Goal: Task Accomplishment & Management: Contribute content

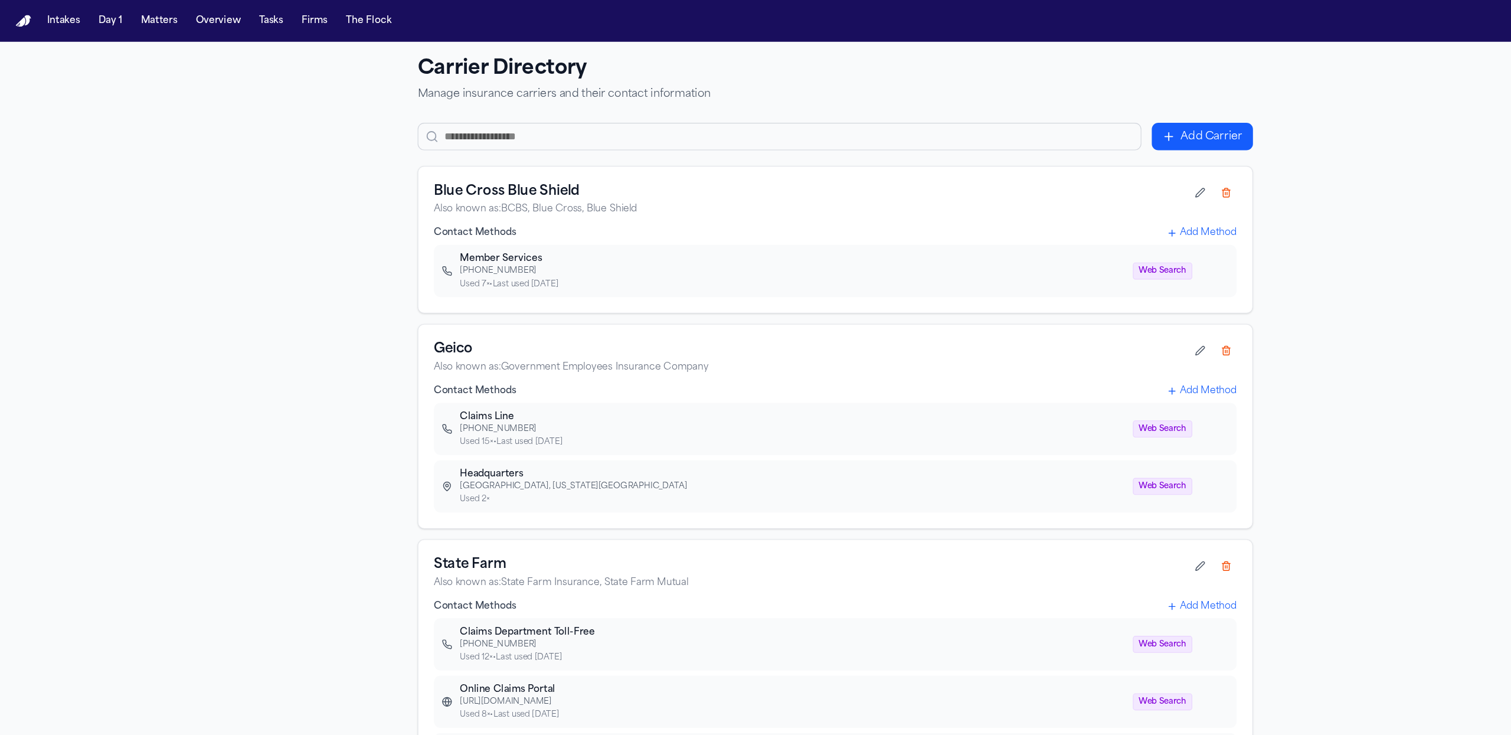
click at [439, 117] on input "text" at bounding box center [705, 123] width 654 height 25
type input "*"
click at [467, 257] on div "Used 7× • Last used 1 weeks ago" at bounding box center [716, 256] width 601 height 9
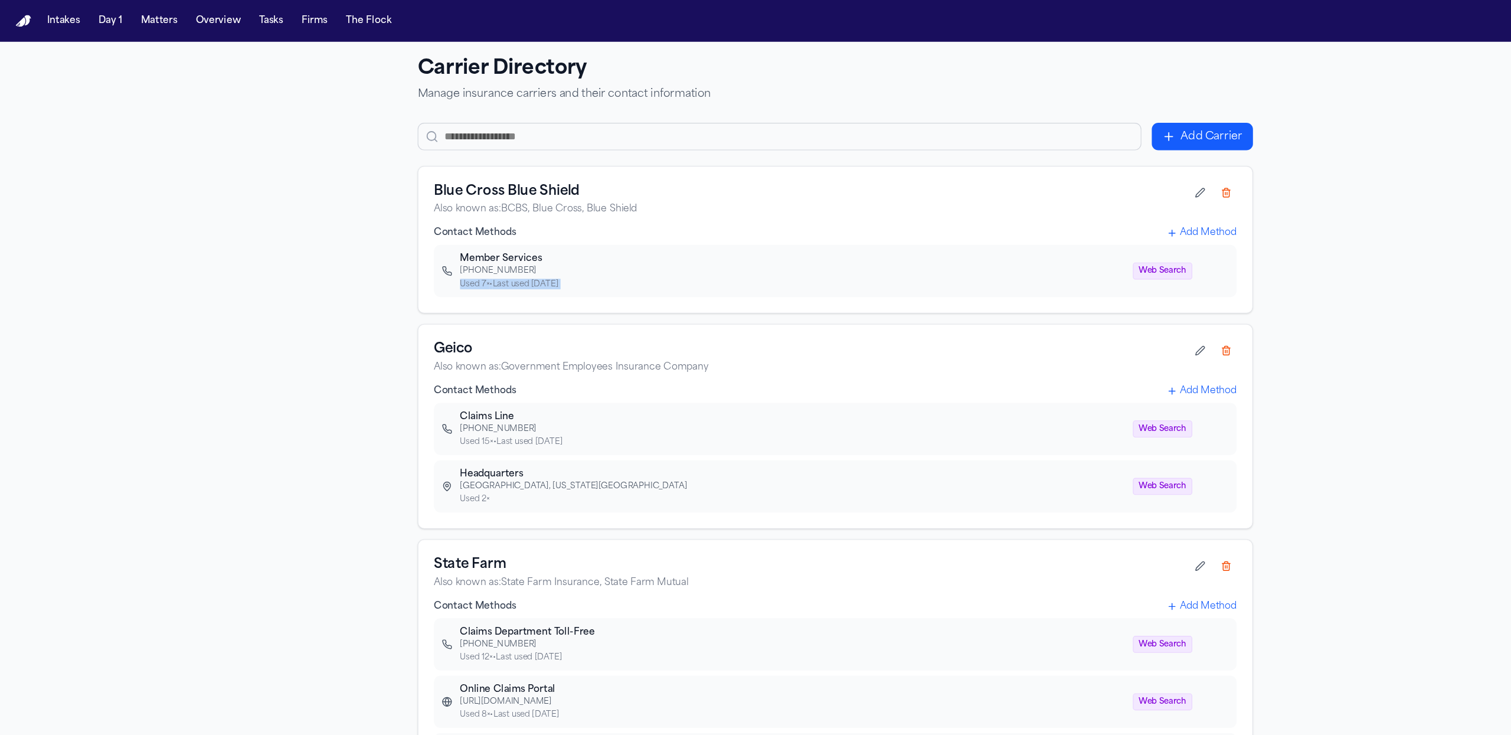
copy div "Used 7× • Last used 1 weeks ago"
click at [582, 337] on p "Also known as: Government Employees Insurance Company" at bounding box center [733, 332] width 683 height 12
click at [1090, 319] on button "button" at bounding box center [1085, 316] width 19 height 19
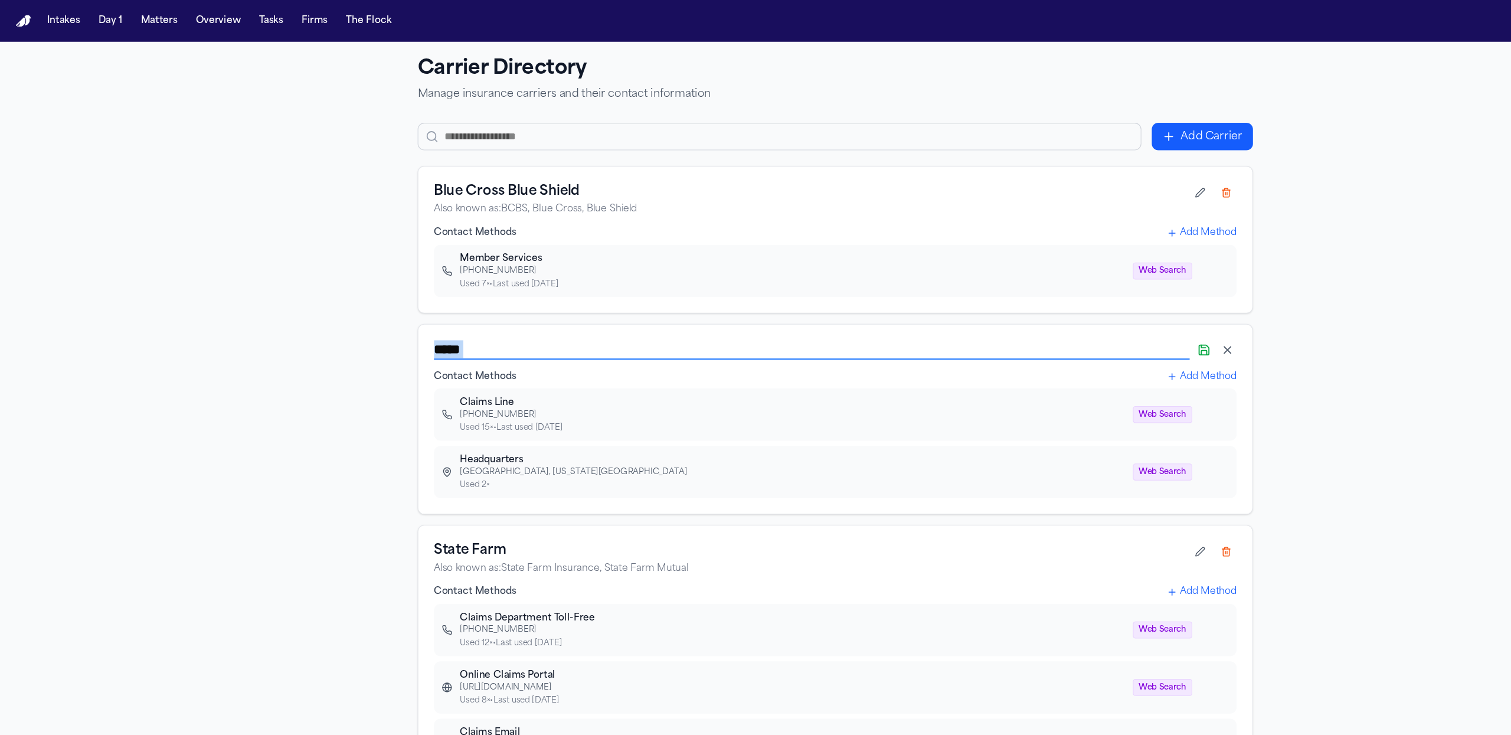
click at [1088, 319] on icon "button" at bounding box center [1089, 316] width 9 height 9
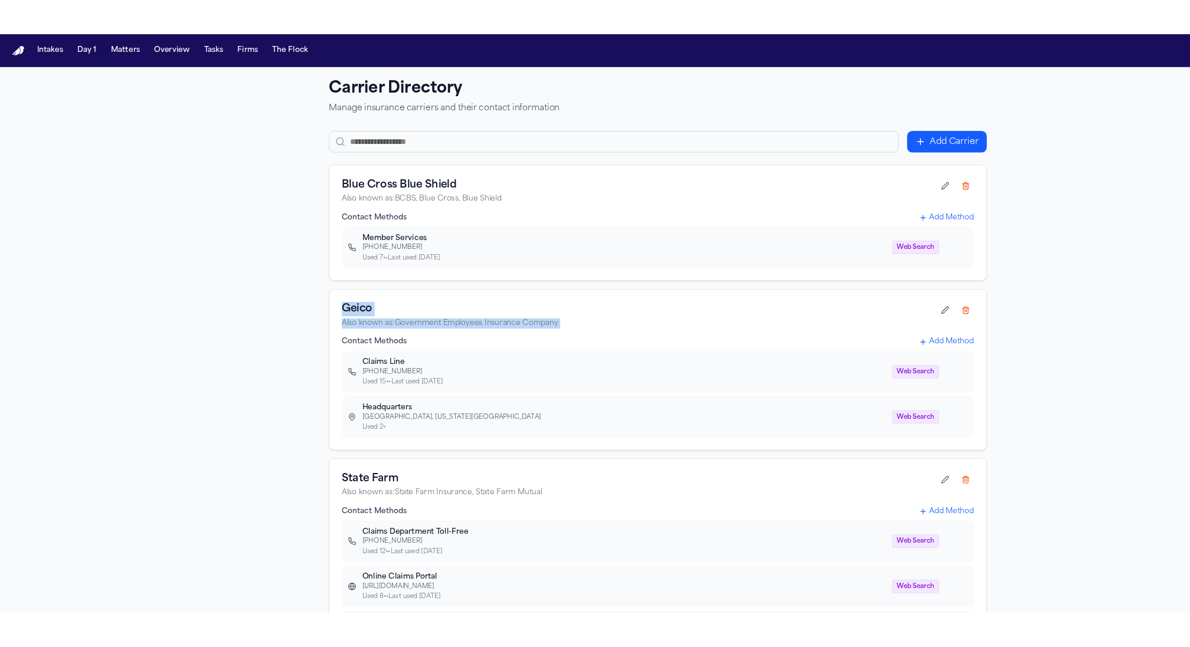
scroll to position [38, 0]
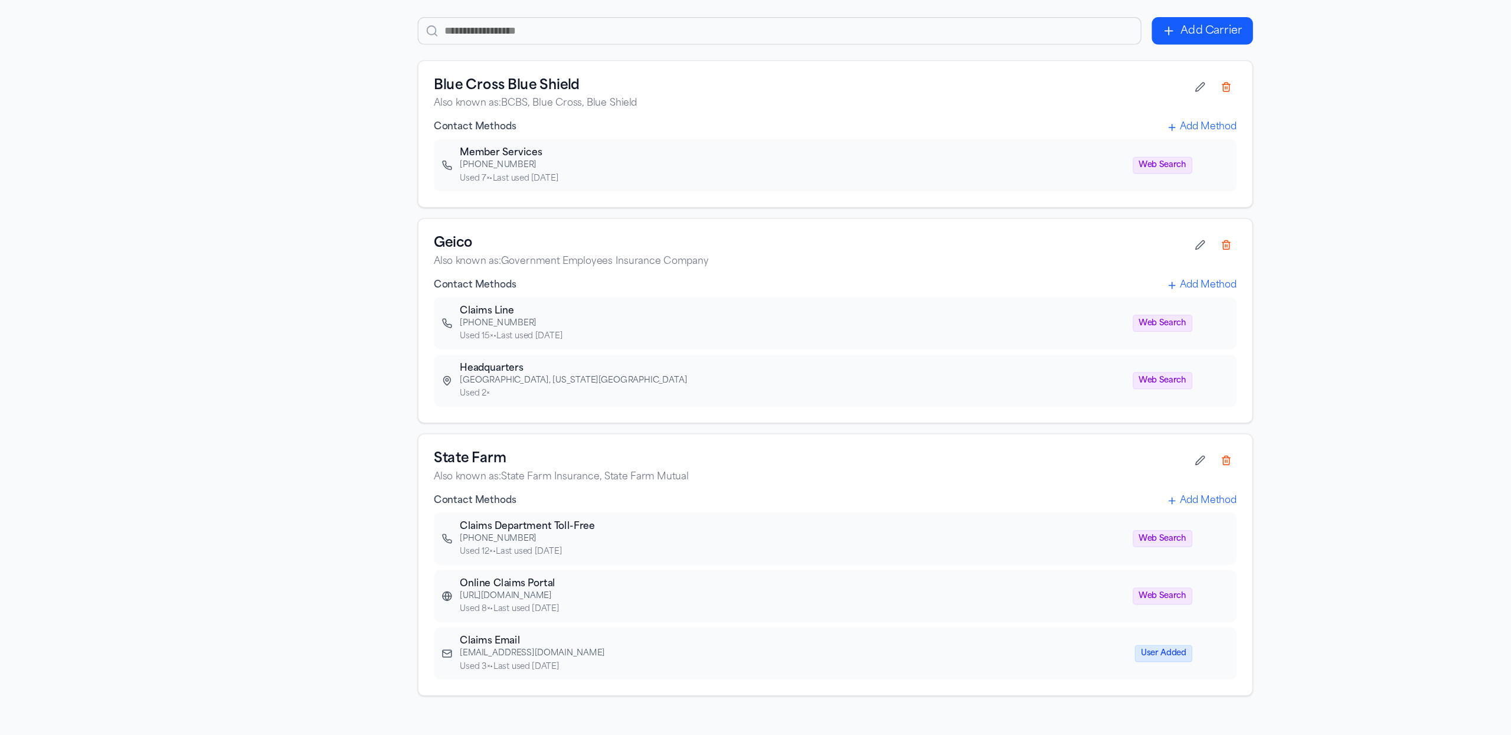
click at [490, 405] on div "One GEICO Plaza, Washington DC 20076" at bounding box center [716, 401] width 601 height 9
click at [1089, 398] on icon "button" at bounding box center [1091, 401] width 7 height 7
select select "**********"
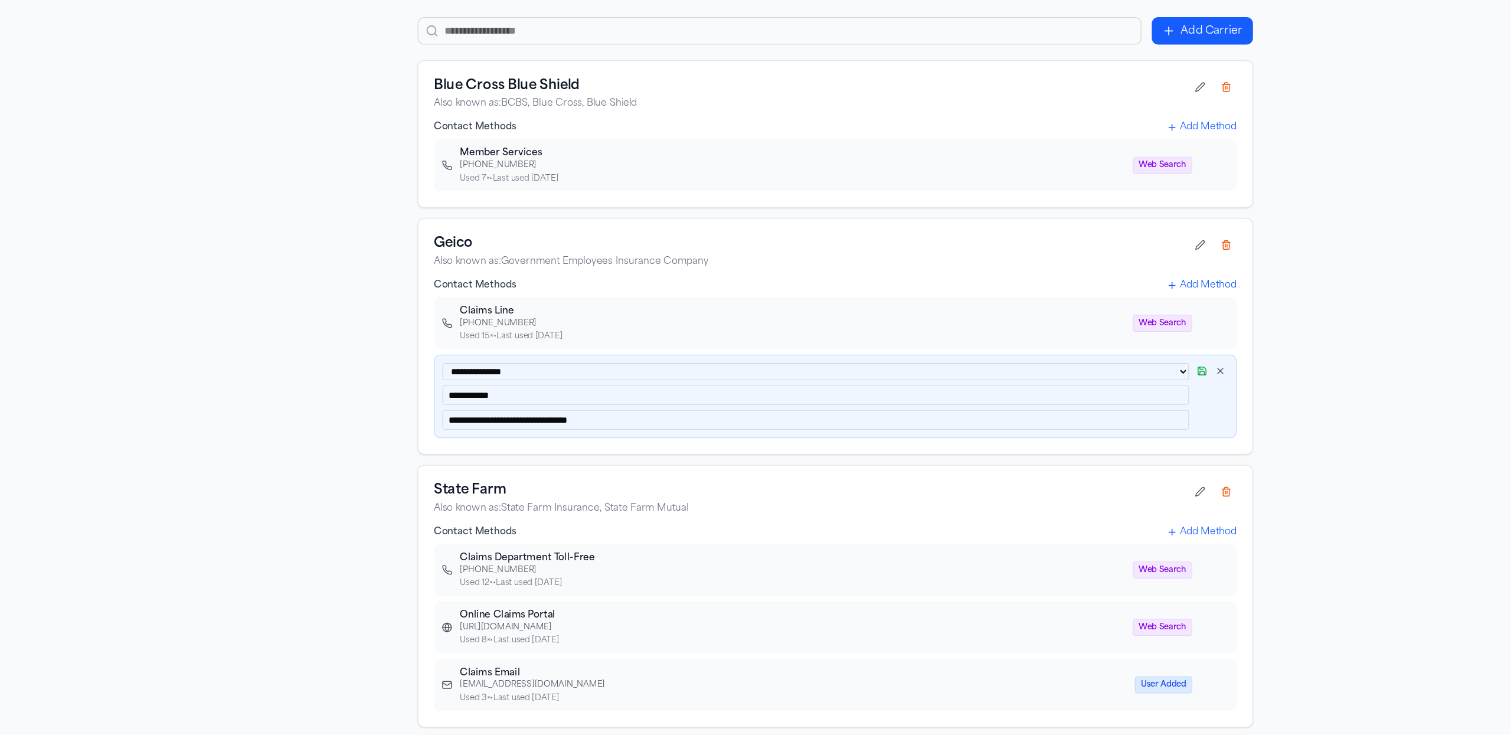
click at [647, 438] on input "**********" at bounding box center [737, 437] width 675 height 18
click at [716, 399] on select "**********" at bounding box center [737, 393] width 675 height 15
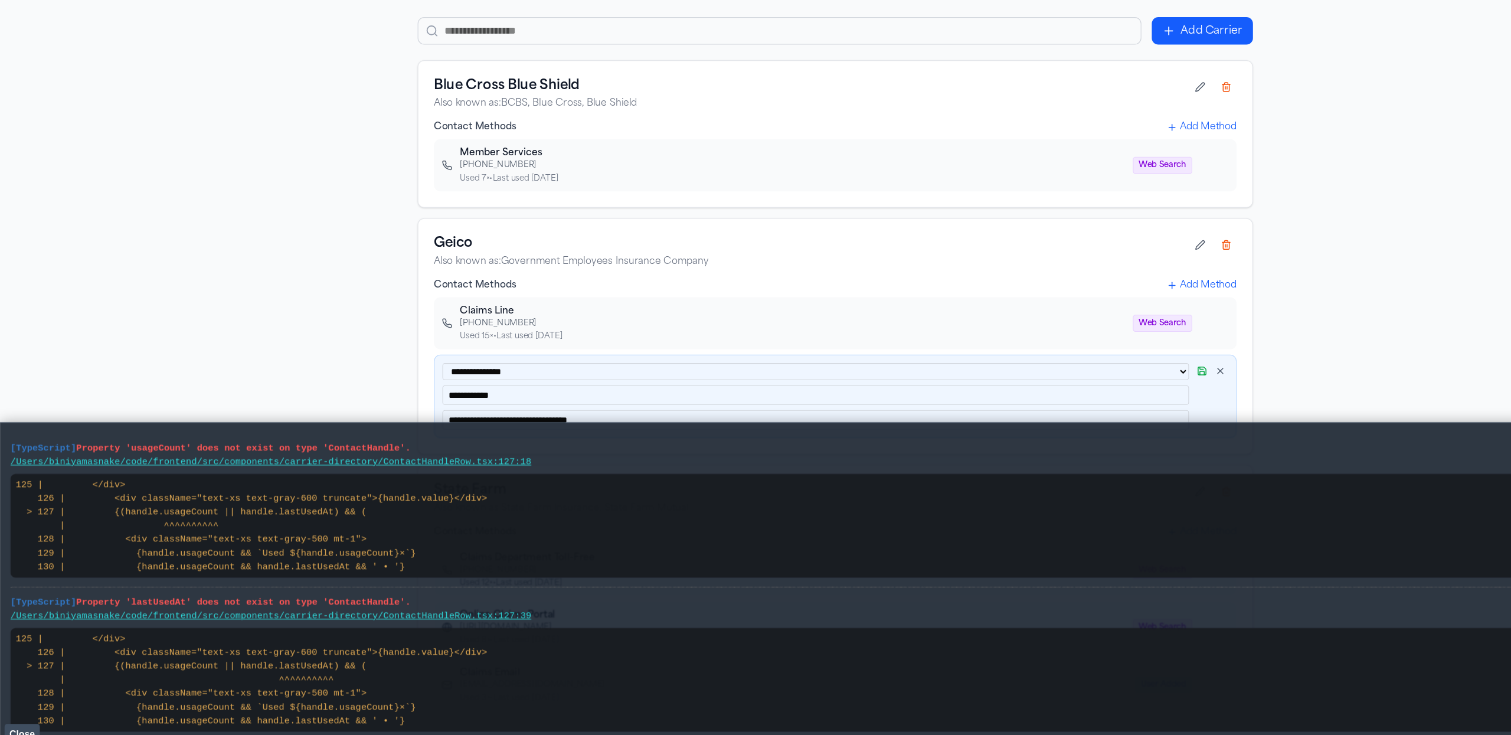
click at [1111, 91] on button "Add Carrier" at bounding box center [1087, 85] width 91 height 25
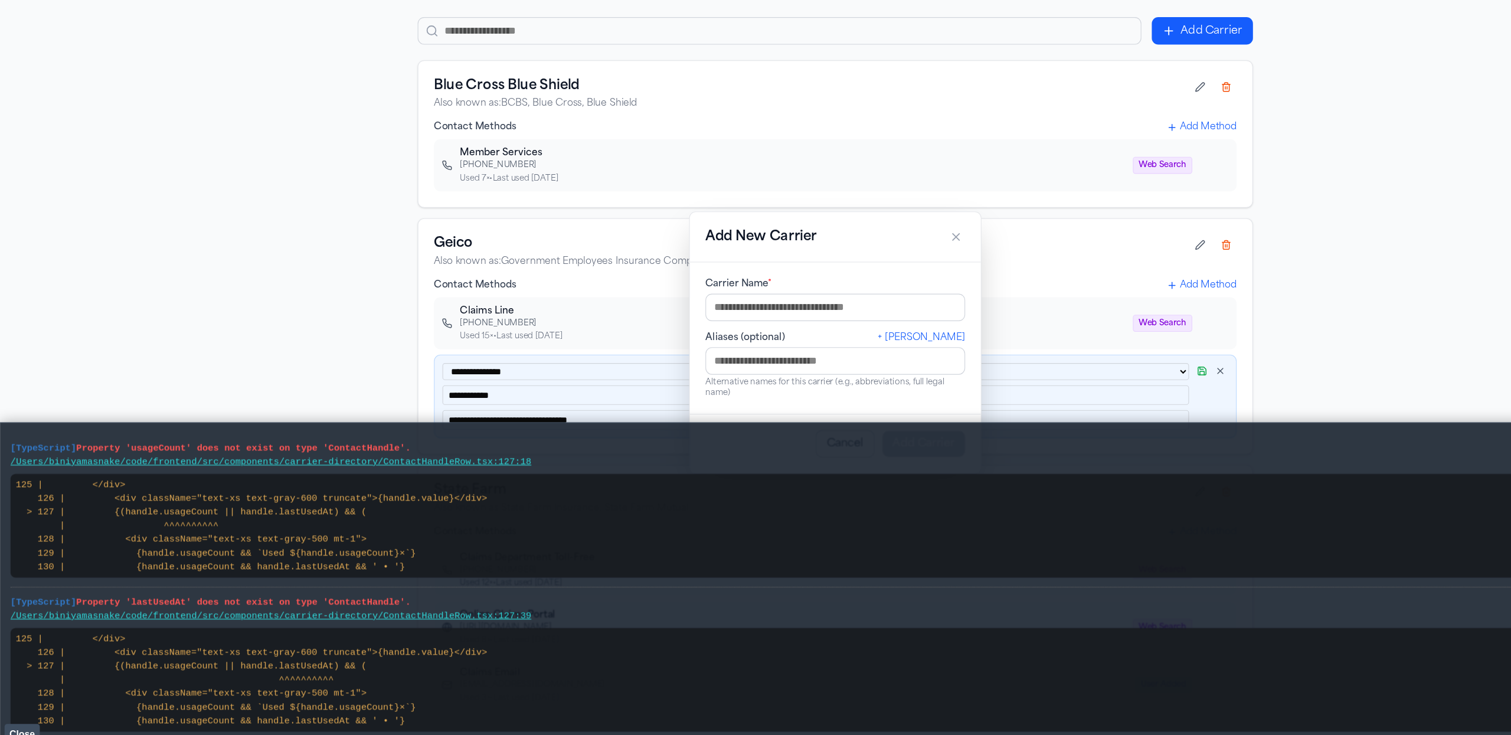
click at [698, 394] on input "text" at bounding box center [755, 384] width 235 height 25
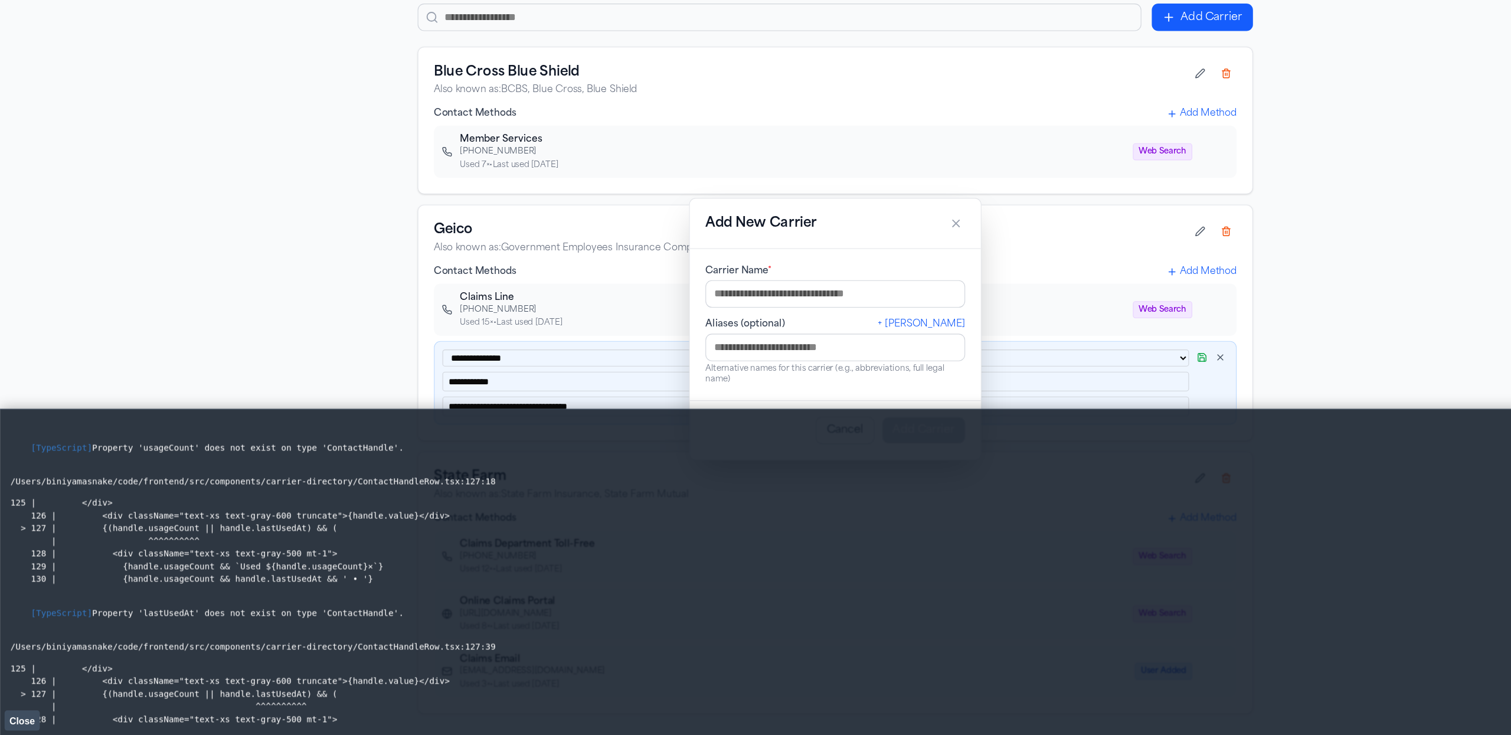
click at [855, 271] on div "Add New Carrier" at bounding box center [755, 272] width 263 height 45
click at [860, 273] on icon "button" at bounding box center [865, 272] width 12 height 12
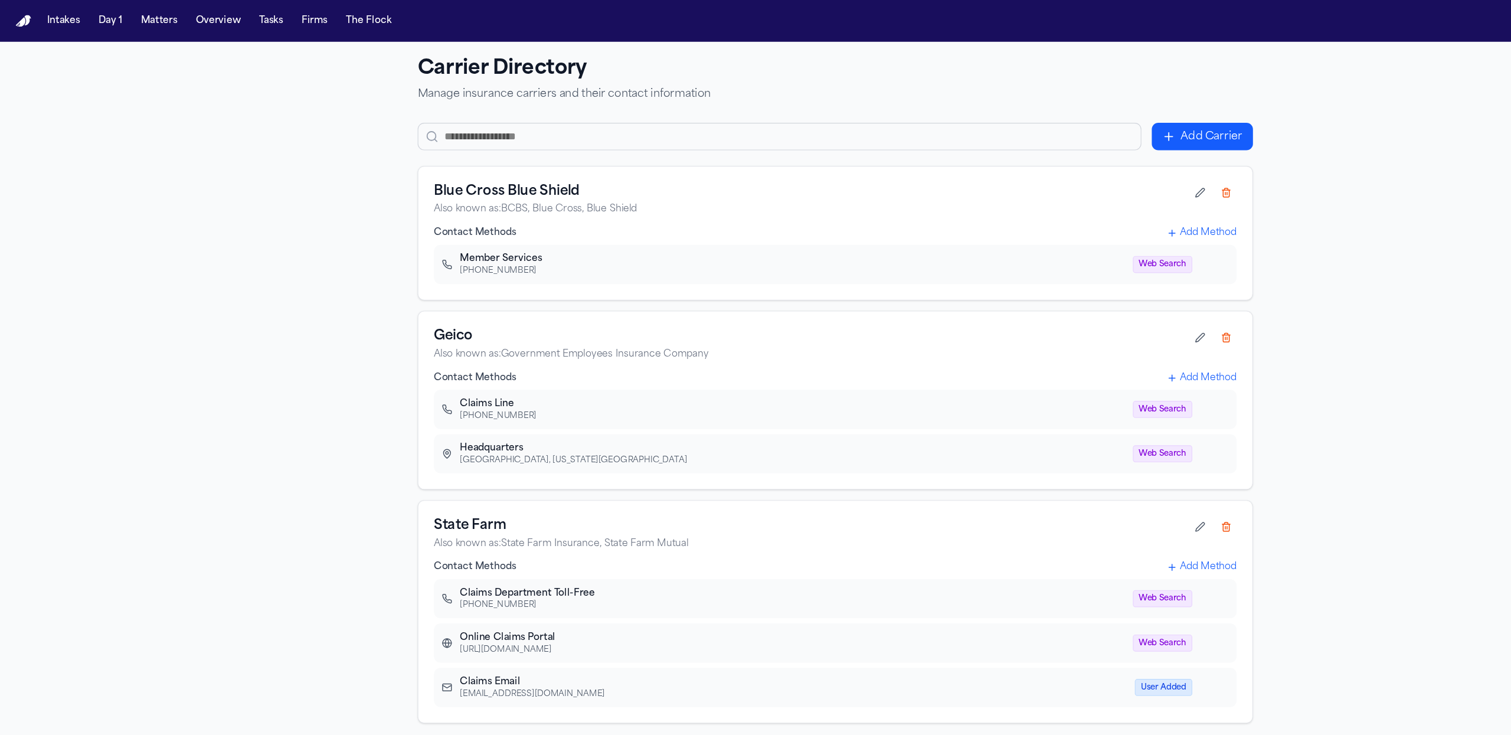
click at [1090, 125] on button "Add Carrier" at bounding box center [1087, 123] width 91 height 25
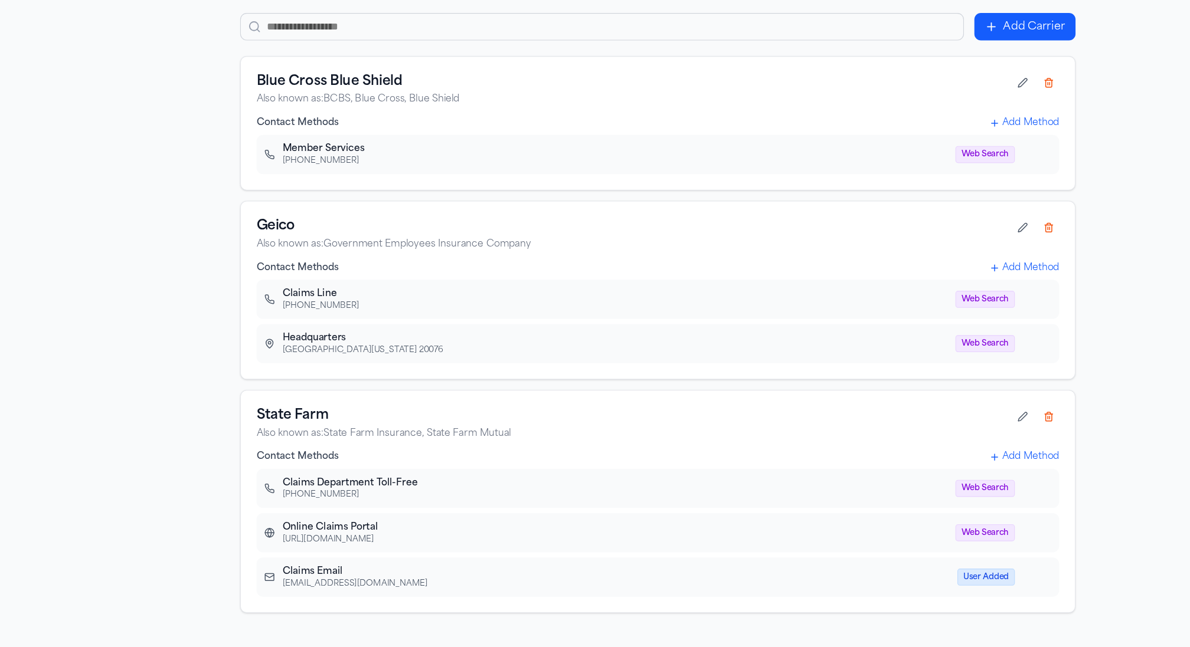
click at [253, 443] on h3 "State Farm" at bounding box center [573, 437] width 683 height 17
